Goal: Ask a question

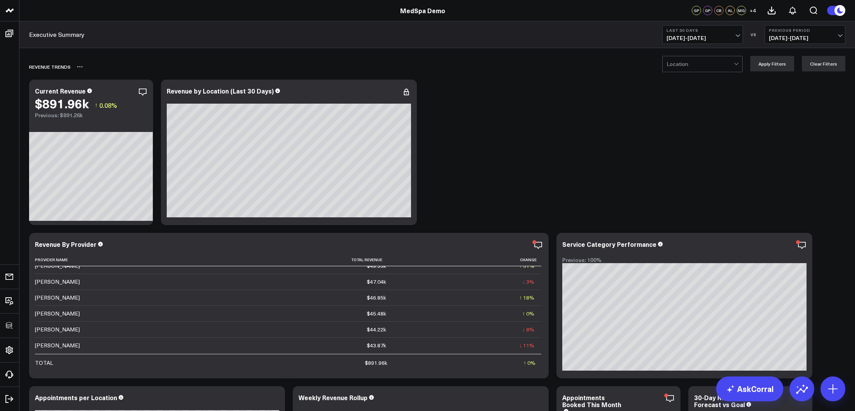
click at [682, 73] on div "REVENUE TRENDS" at bounding box center [392, 67] width 727 height 18
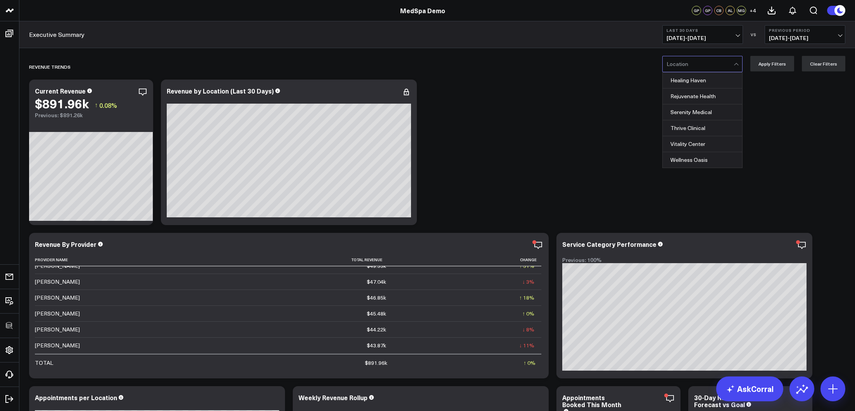
click at [691, 71] on div at bounding box center [700, 64] width 67 height 16
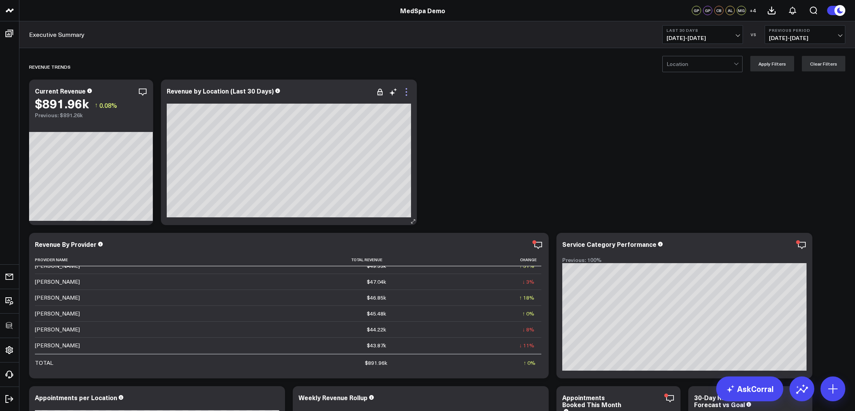
click at [410, 95] on icon at bounding box center [406, 91] width 9 height 9
click at [118, 92] on icon "button" at bounding box center [116, 91] width 9 height 9
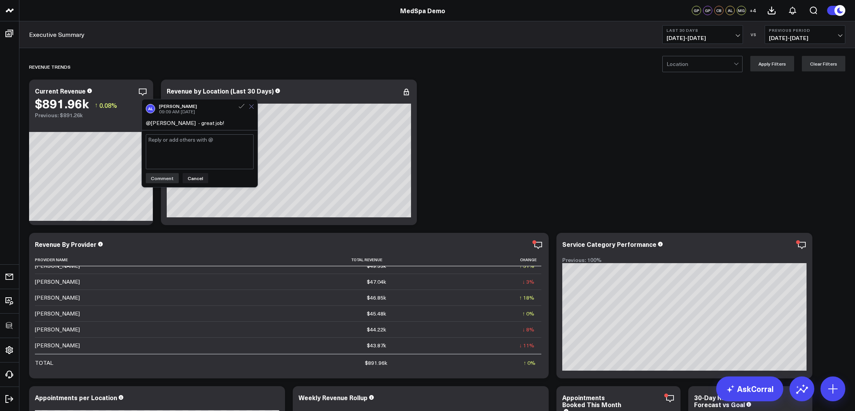
click at [251, 107] on icon at bounding box center [251, 106] width 5 height 5
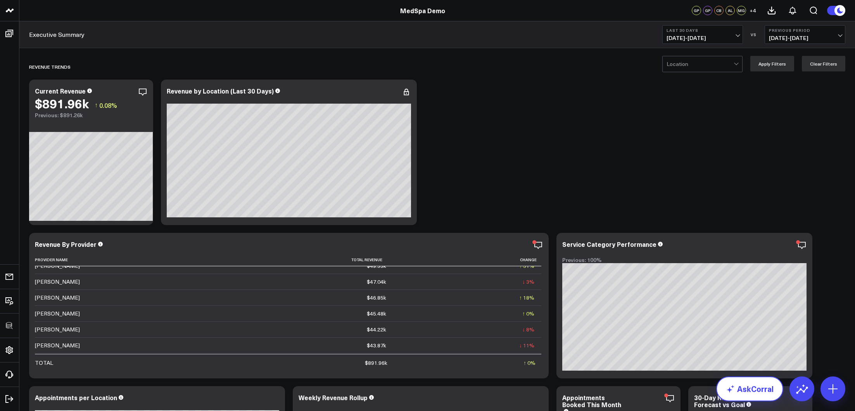
click at [740, 384] on link "AskCorral" at bounding box center [750, 388] width 67 height 25
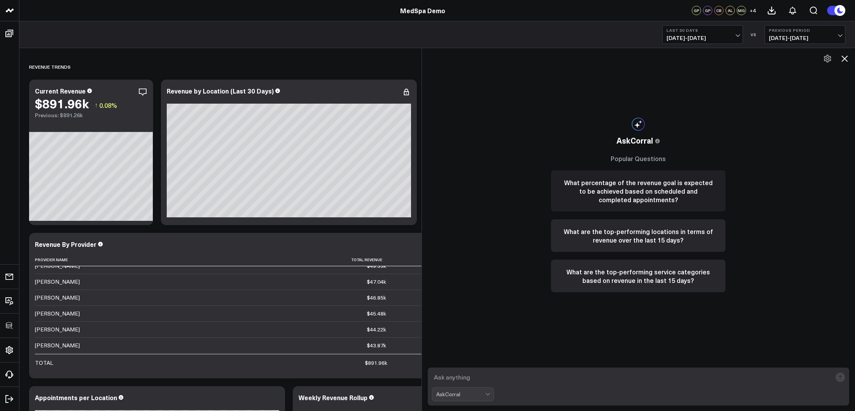
click at [618, 190] on button "What percentage of the revenue goal is expected to be achieved based on schedul…" at bounding box center [638, 190] width 175 height 41
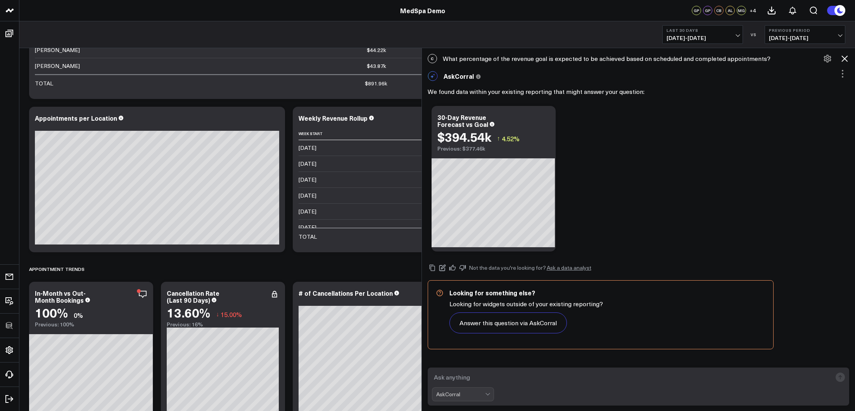
scroll to position [431, 0]
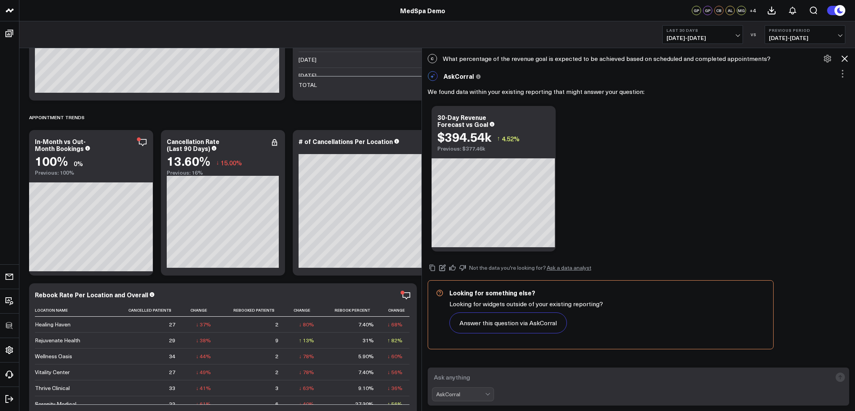
click at [671, 206] on div "Ask support Change chart to Fuel Gauge Fuel Gauge w/o Comparison Comparison Bar…" at bounding box center [639, 178] width 422 height 153
click at [844, 59] on icon at bounding box center [844, 58] width 9 height 9
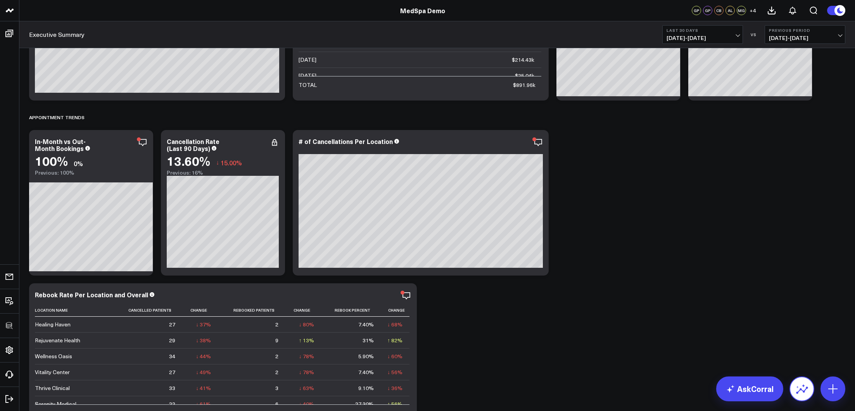
click at [800, 389] on icon at bounding box center [802, 389] width 12 height 7
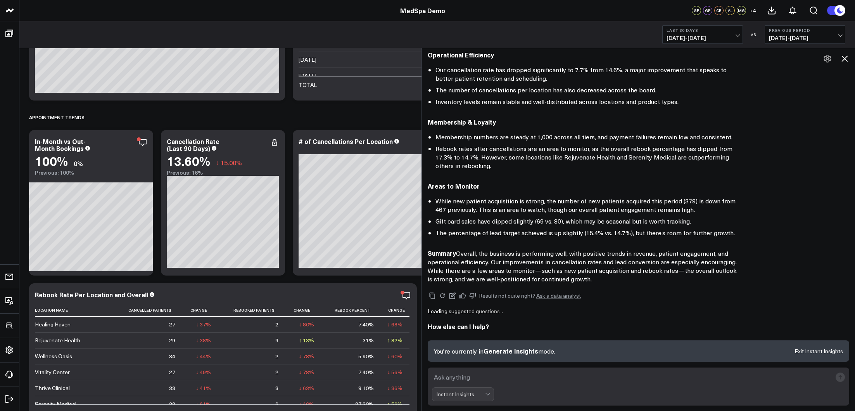
scroll to position [360, 0]
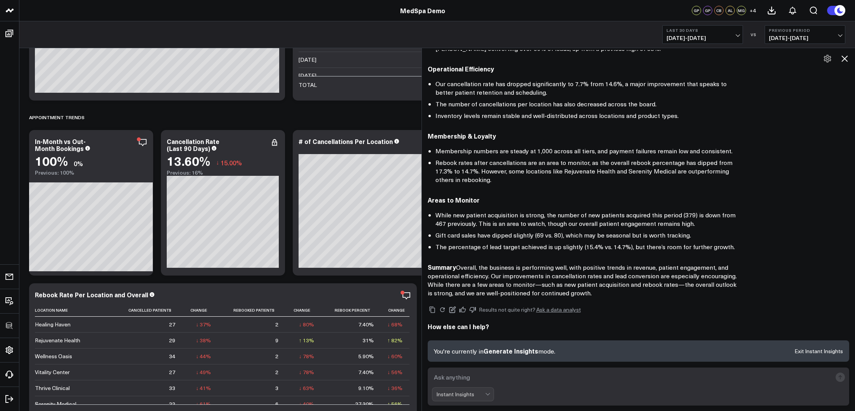
click at [800, 389] on div "Instant Insights" at bounding box center [639, 394] width 414 height 14
